Goal: Entertainment & Leisure: Consume media (video, audio)

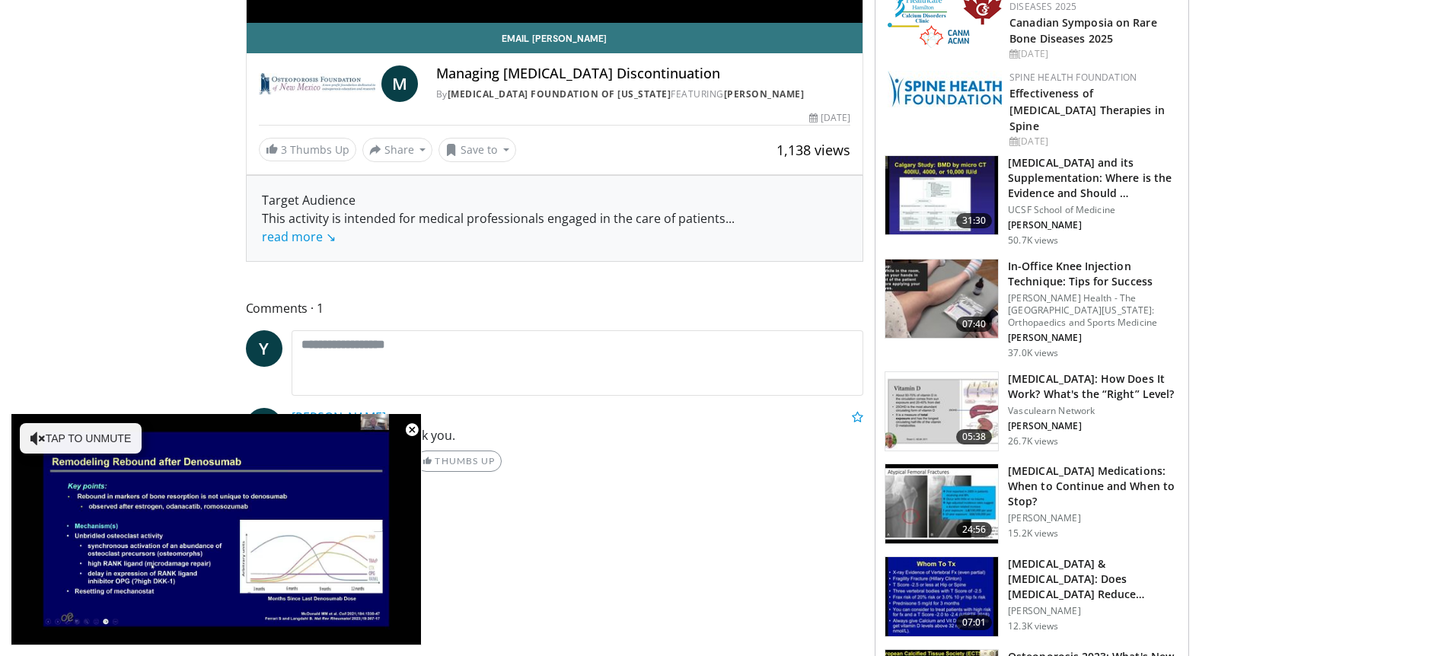
scroll to position [618, 0]
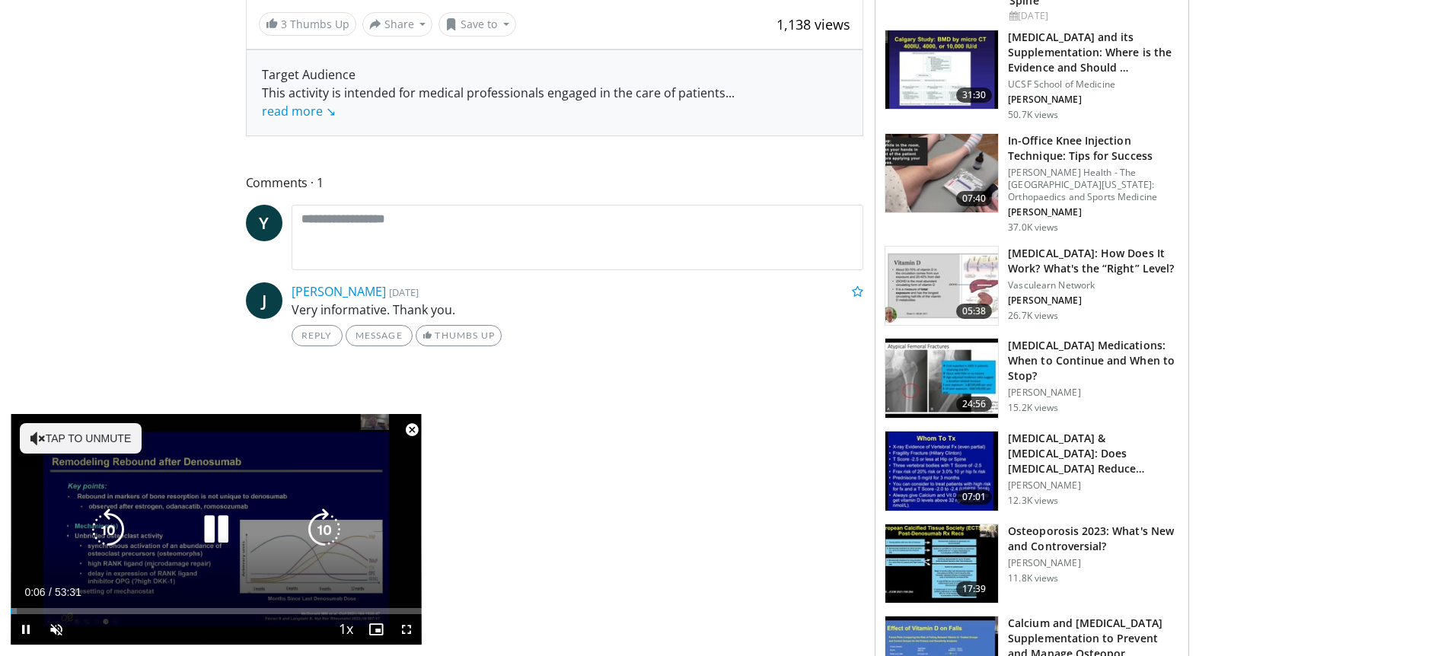
click at [206, 551] on div "10 seconds Tap to unmute" at bounding box center [216, 529] width 411 height 231
click at [207, 534] on icon "Video Player" at bounding box center [216, 530] width 43 height 43
click at [43, 439] on icon "Video Player" at bounding box center [37, 438] width 15 height 15
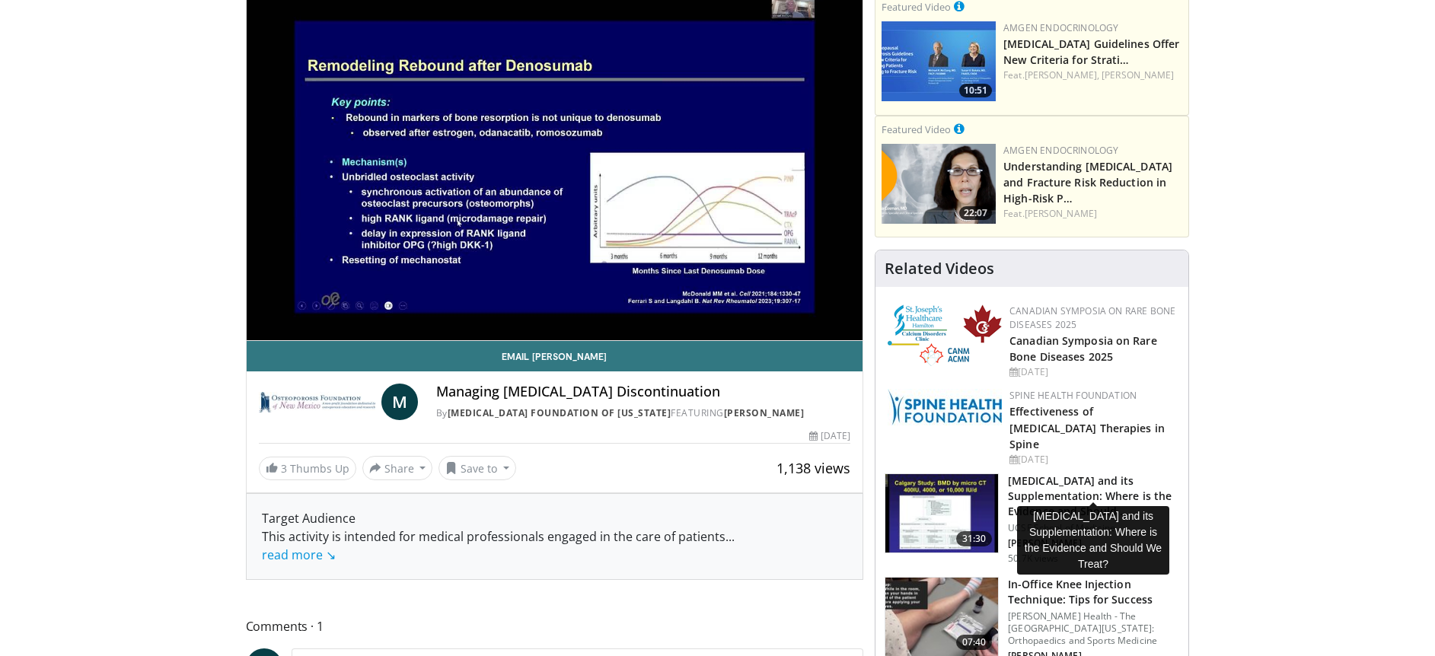
scroll to position [174, 0]
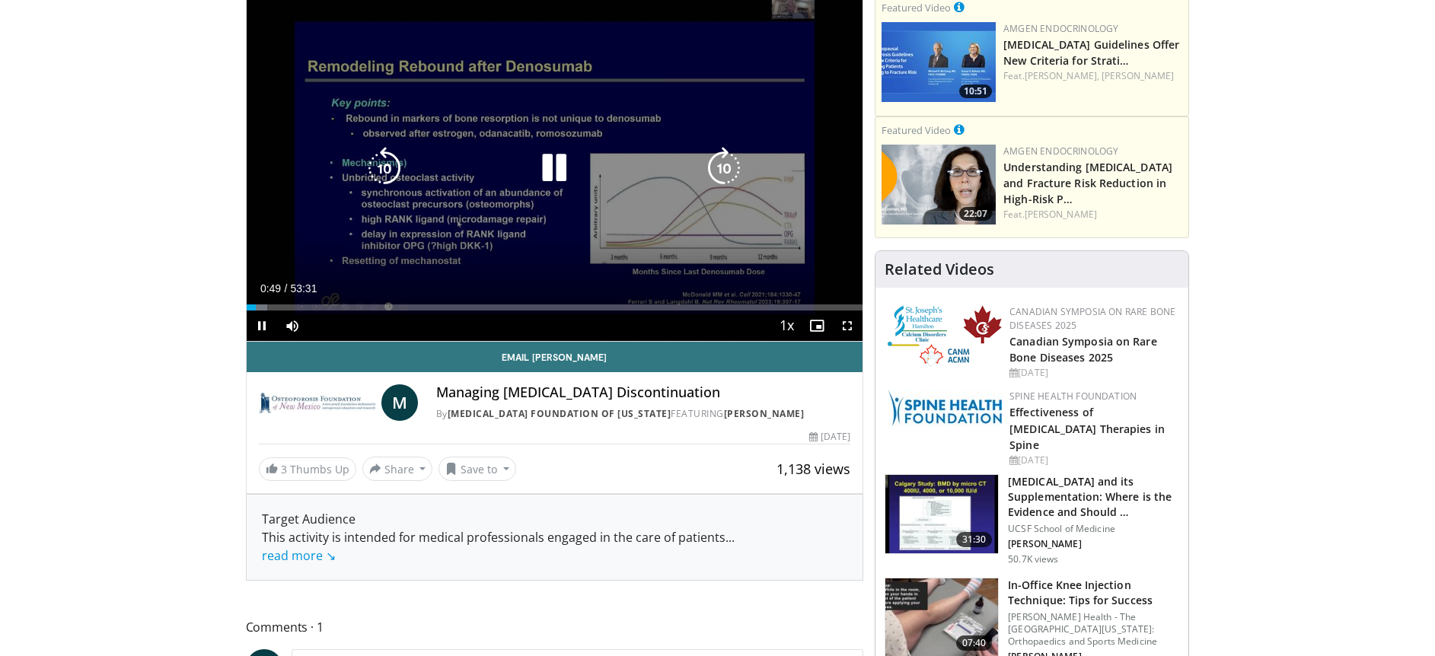
click at [557, 184] on icon "Video Player" at bounding box center [554, 168] width 43 height 43
